Goal: Find specific page/section: Find specific page/section

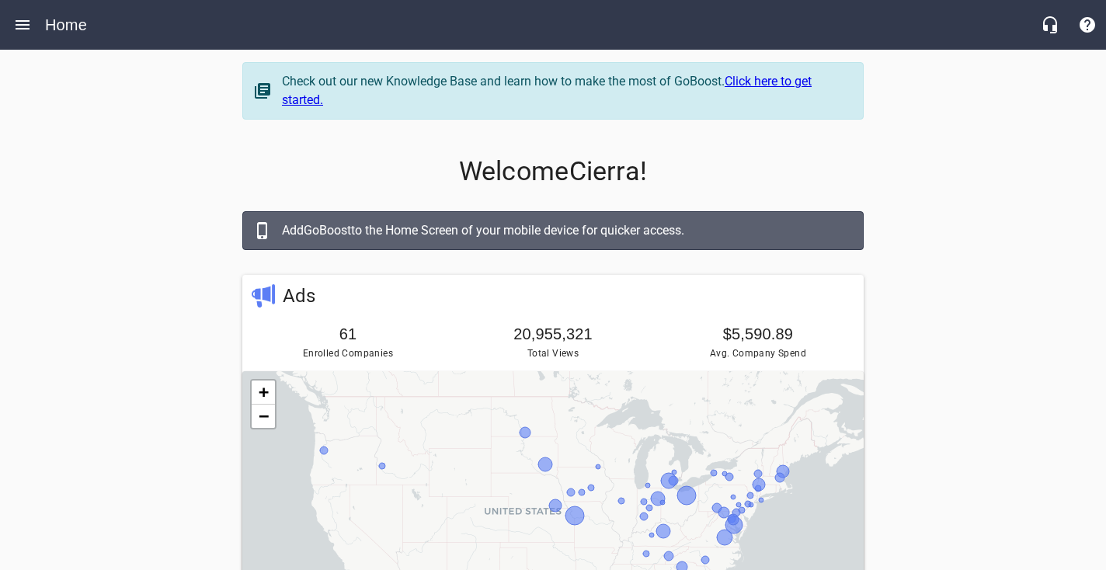
click at [21, 40] on button "Open drawer" at bounding box center [22, 24] width 37 height 37
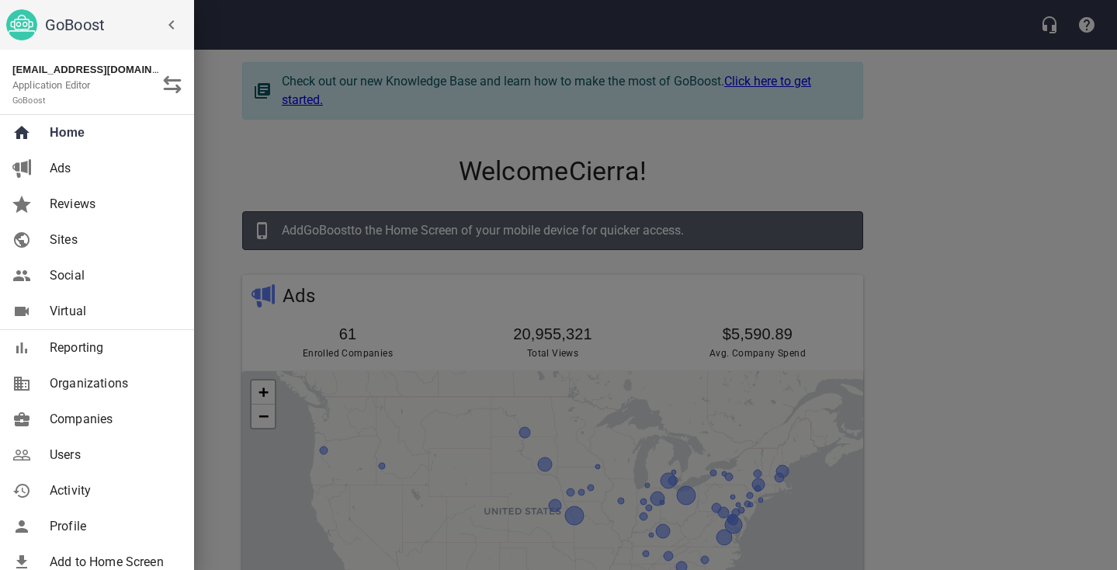
click at [21, 28] on img at bounding box center [21, 24] width 31 height 31
click at [104, 420] on span "Companies" at bounding box center [113, 419] width 126 height 19
